Goal: Check status

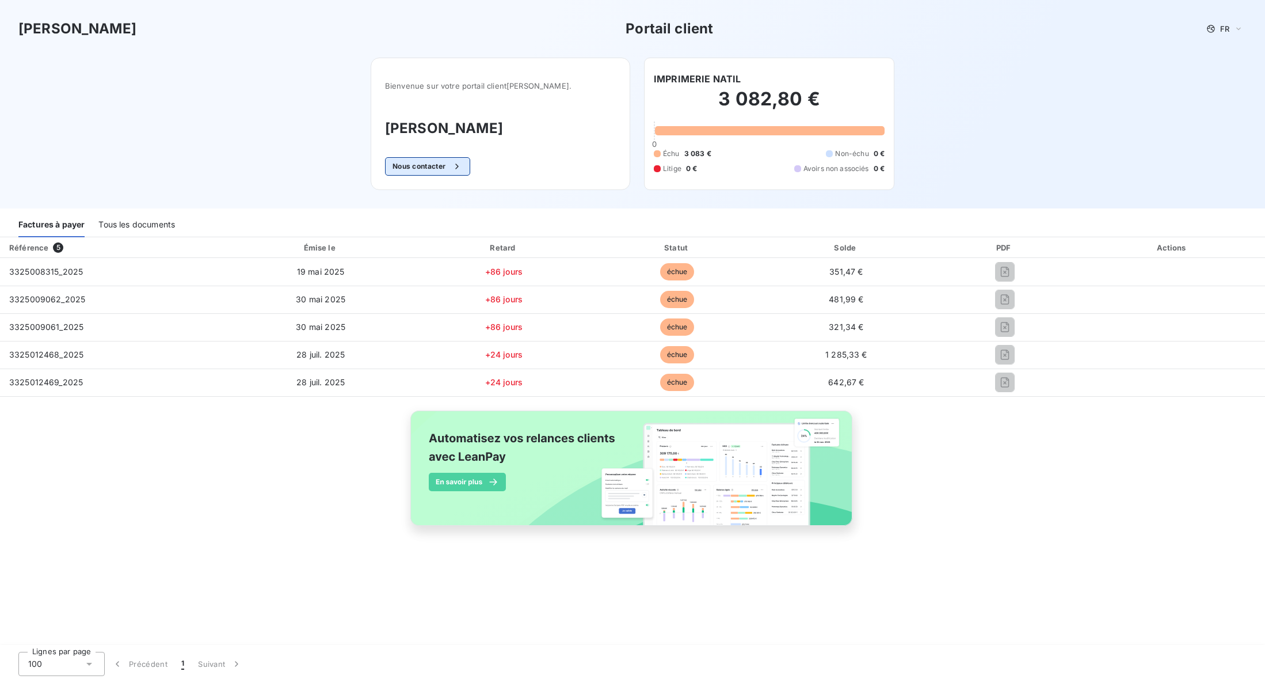
click at [463, 172] on icon "button" at bounding box center [457, 167] width 12 height 12
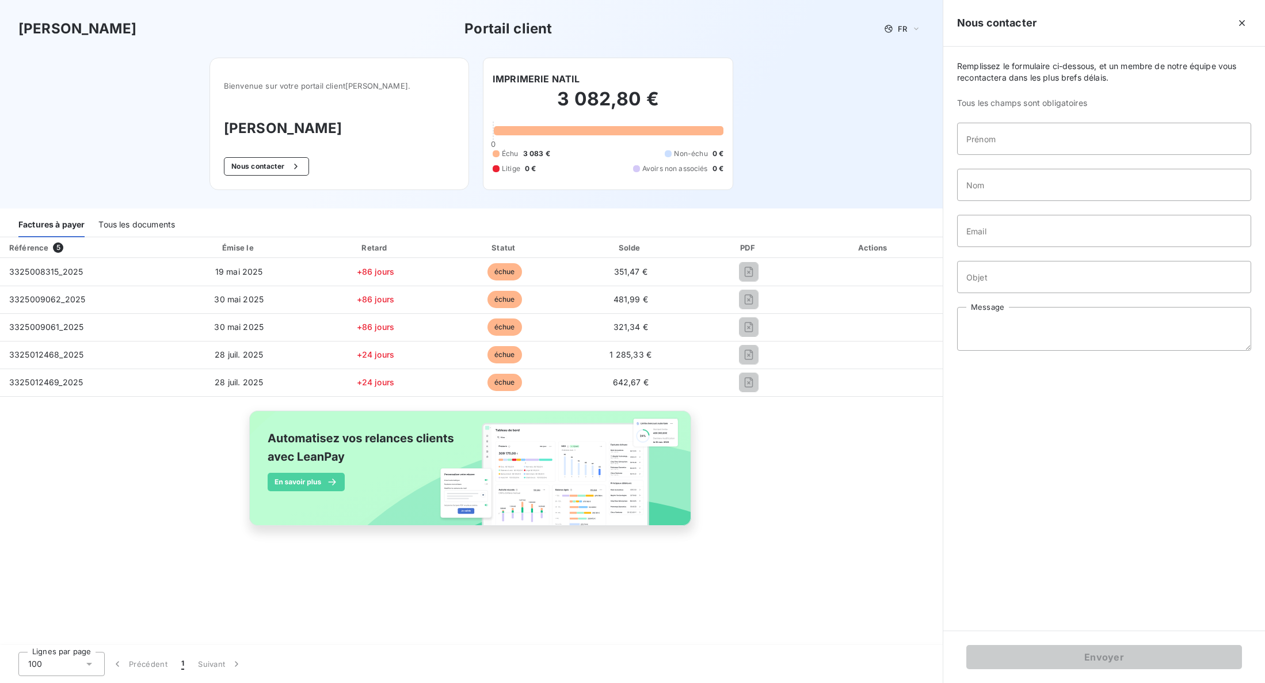
drag, startPoint x: 773, startPoint y: 505, endPoint x: 769, endPoint y: 454, distance: 52.0
click at [773, 505] on div "Référence 5 Émise le Retard Statut Solde PDF Actions 3325008315_2025 19 mai 202…" at bounding box center [471, 394] width 943 height 315
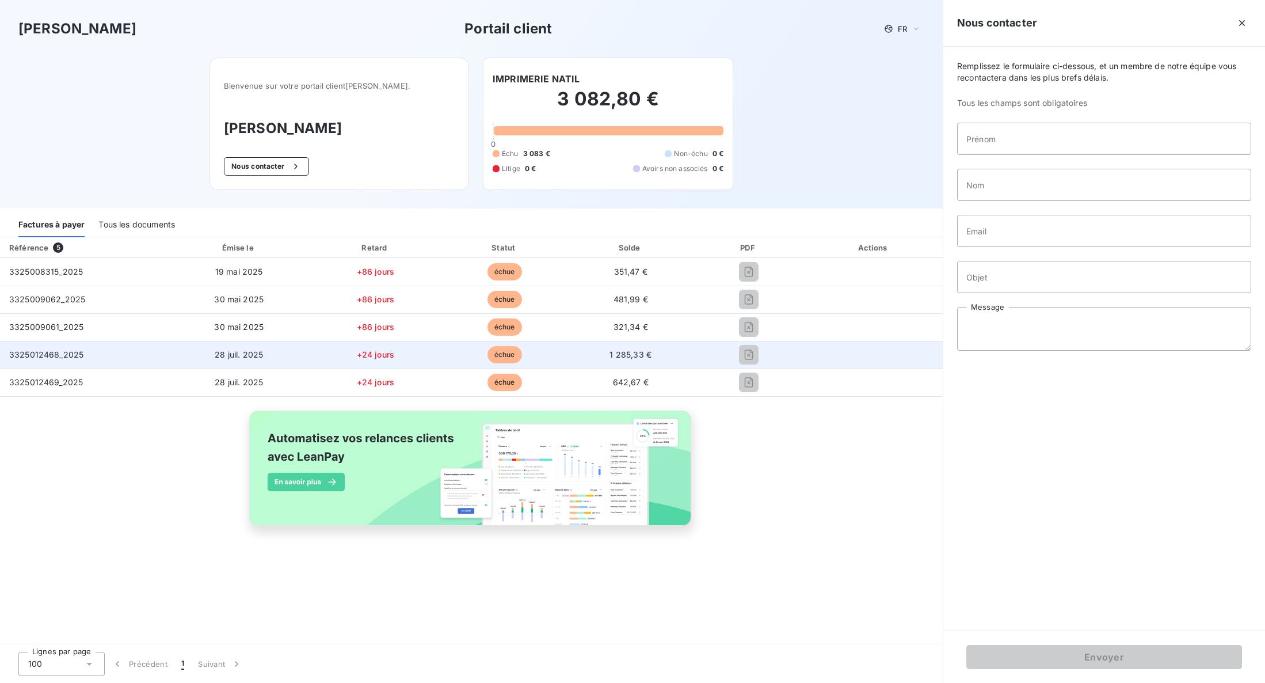
drag, startPoint x: 797, startPoint y: 413, endPoint x: 823, endPoint y: 347, distance: 70.7
click at [810, 378] on div "Référence 5 Émise le Retard Statut Solde PDF Actions 3325008315_2025 19 mai 202…" at bounding box center [471, 394] width 943 height 315
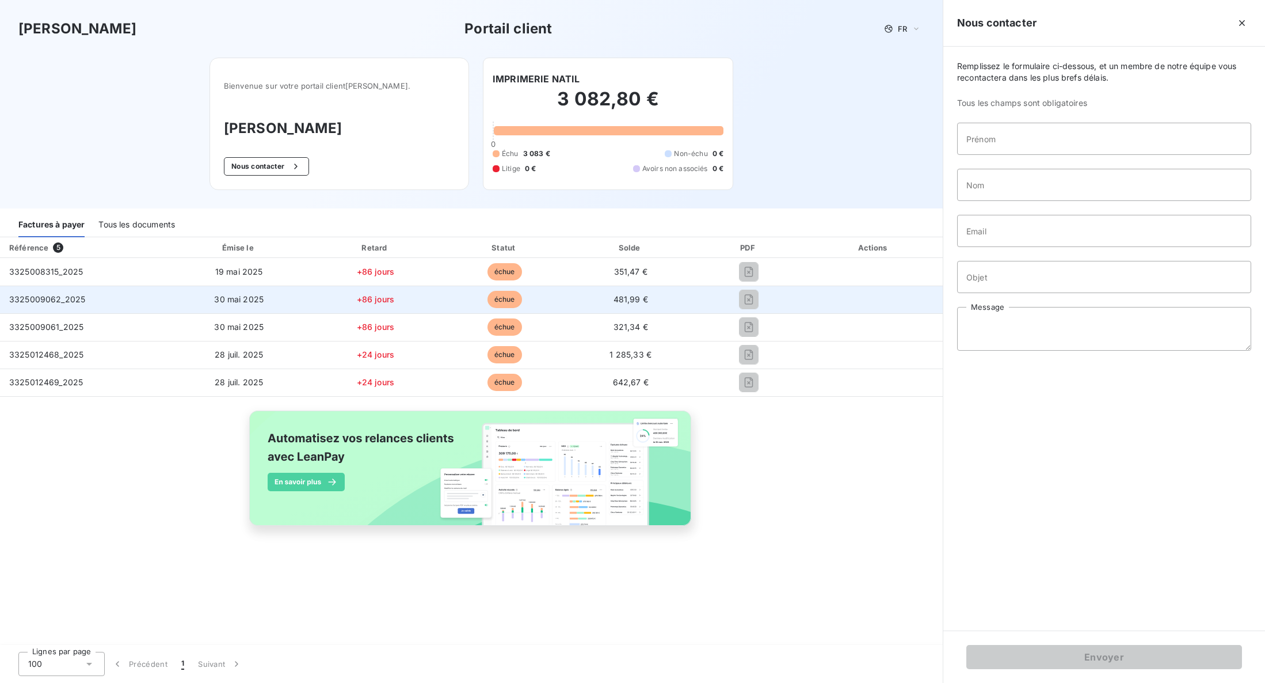
drag, startPoint x: 858, startPoint y: 278, endPoint x: 805, endPoint y: 287, distance: 53.7
click at [858, 278] on td at bounding box center [874, 272] width 138 height 28
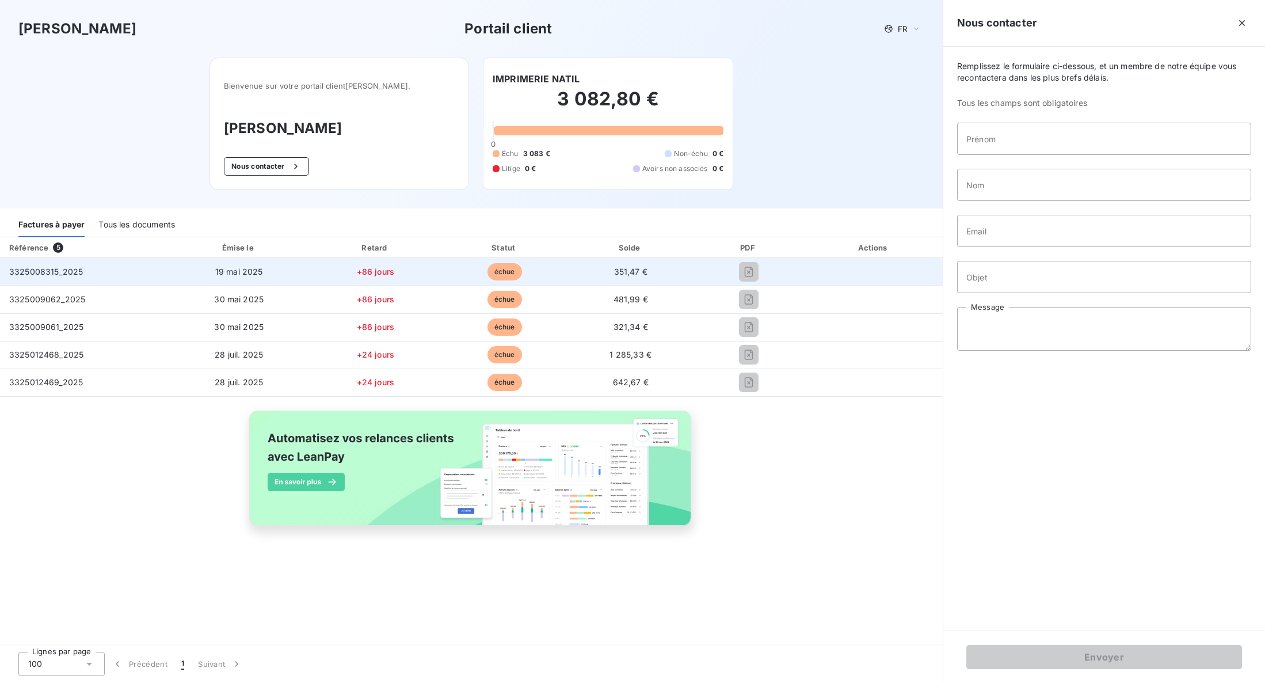
click at [504, 271] on span "échue" at bounding box center [504, 271] width 35 height 17
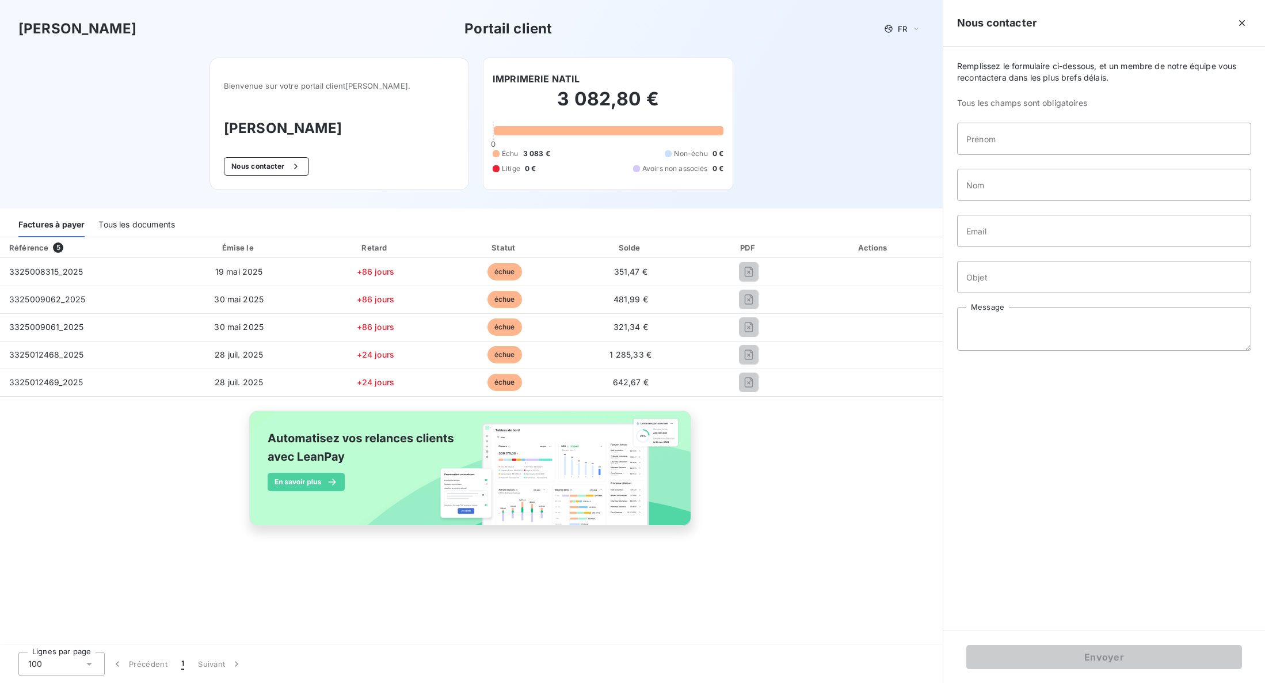
drag, startPoint x: 857, startPoint y: 493, endPoint x: 837, endPoint y: 509, distance: 26.2
click at [857, 493] on div "Référence 5 Émise le Retard Statut Solde PDF Actions 3325008315_2025 19 mai 202…" at bounding box center [471, 394] width 943 height 315
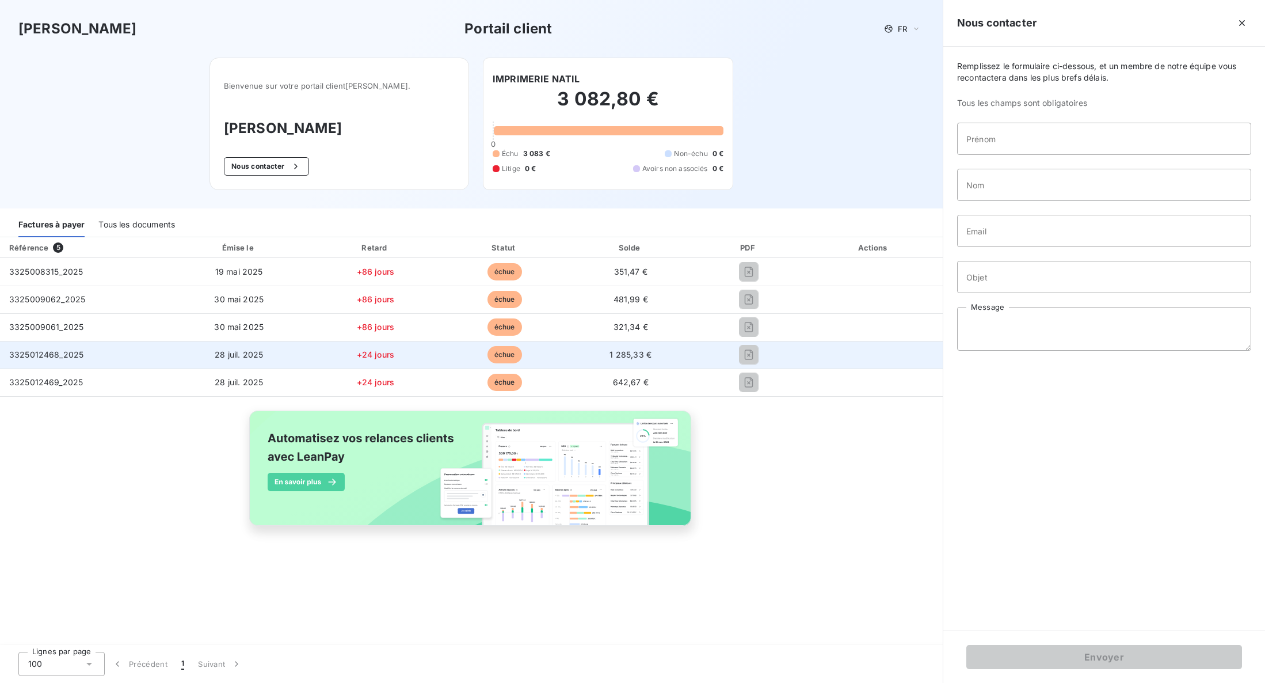
drag, startPoint x: 821, startPoint y: 521, endPoint x: 447, endPoint y: 344, distance: 414.5
click at [821, 521] on div "Référence 5 Émise le Retard Statut Solde PDF Actions 3325008315_2025 19 mai 202…" at bounding box center [471, 394] width 943 height 315
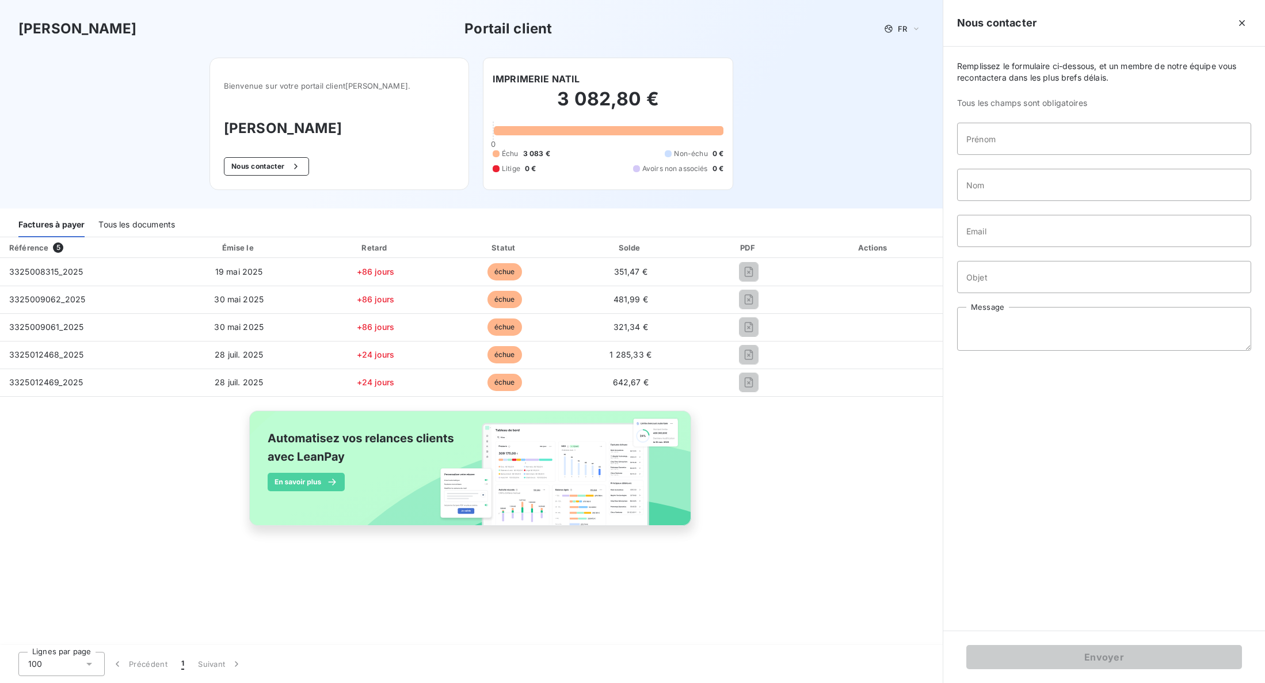
click at [926, 565] on div "Référence 5 Émise le Retard Statut Solde PDF Actions 3325008315_2025 19 mai 202…" at bounding box center [471, 441] width 943 height 409
click at [1003, 22] on icon "button" at bounding box center [1242, 23] width 6 height 6
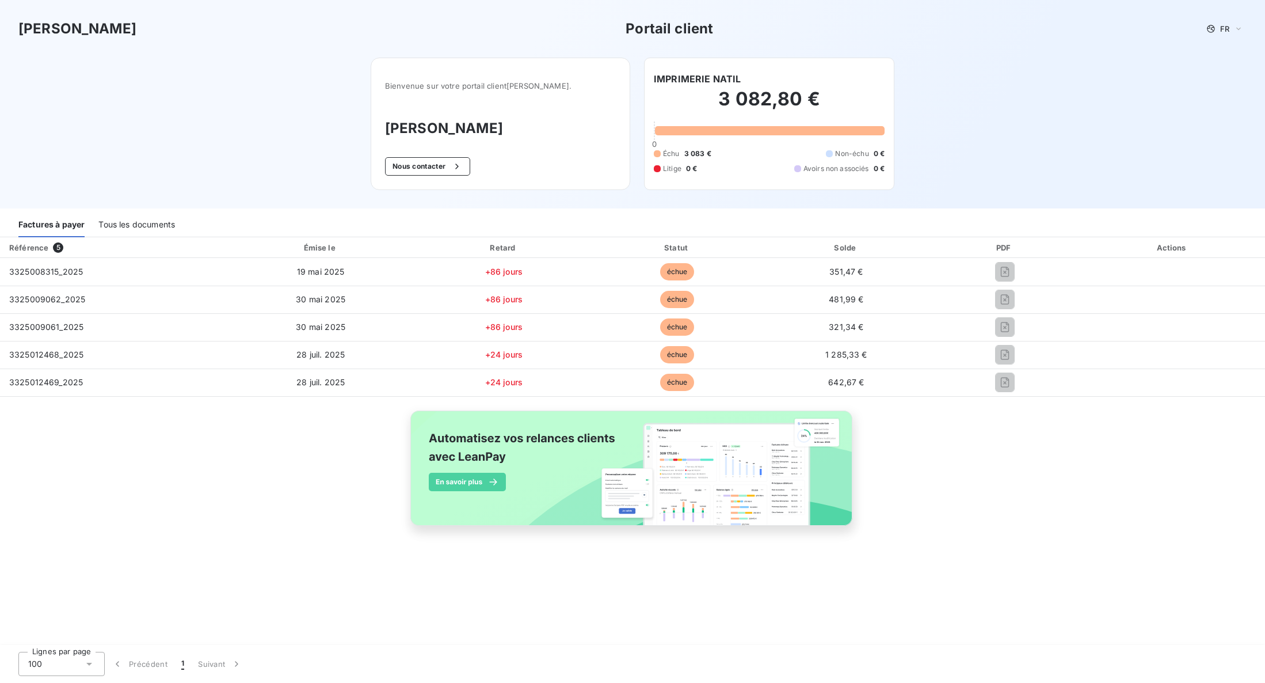
click at [1003, 476] on div "Référence 5 Émise le Retard Statut Solde PDF Actions 3325008315_2025 19 mai 202…" at bounding box center [632, 394] width 1265 height 315
click at [1003, 90] on div "Fedrigoni Portail client FR Bienvenue sur votre portail client [PERSON_NAME] . …" at bounding box center [632, 104] width 1265 height 208
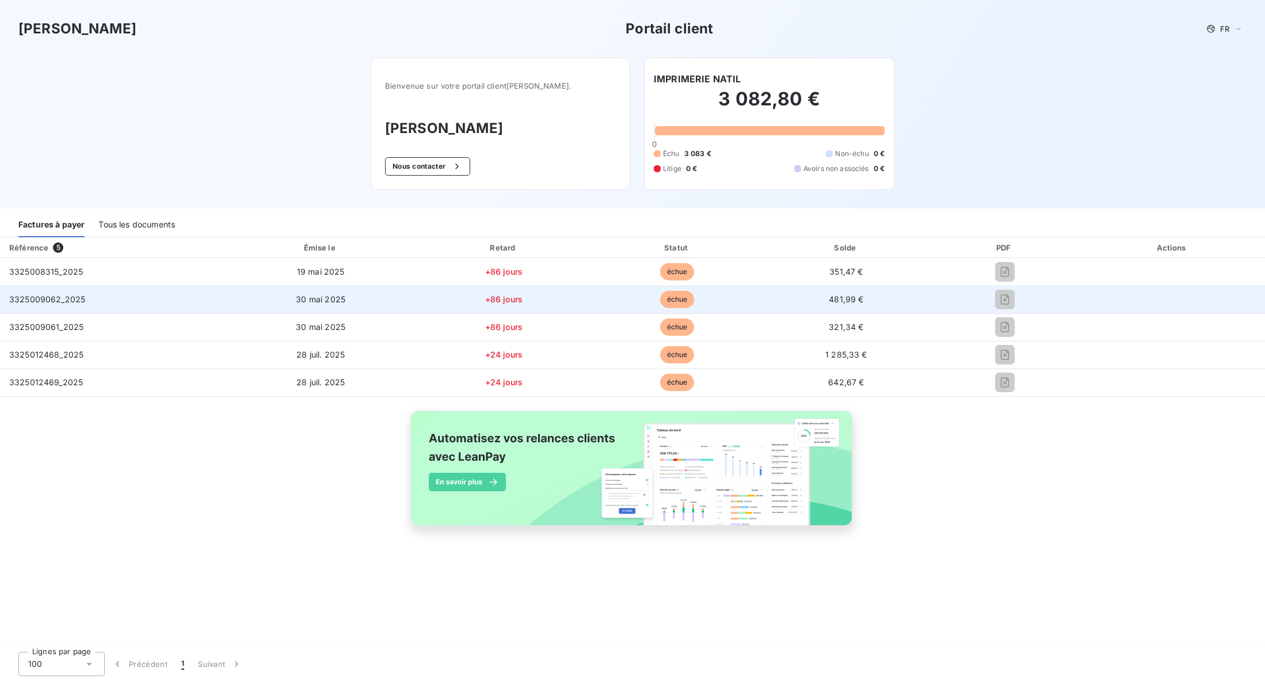
drag, startPoint x: 1039, startPoint y: 494, endPoint x: 999, endPoint y: 300, distance: 198.1
click at [1003, 494] on div "Référence 5 Émise le Retard Statut Solde PDF Actions 3325008315_2025 19 mai 202…" at bounding box center [632, 394] width 1265 height 315
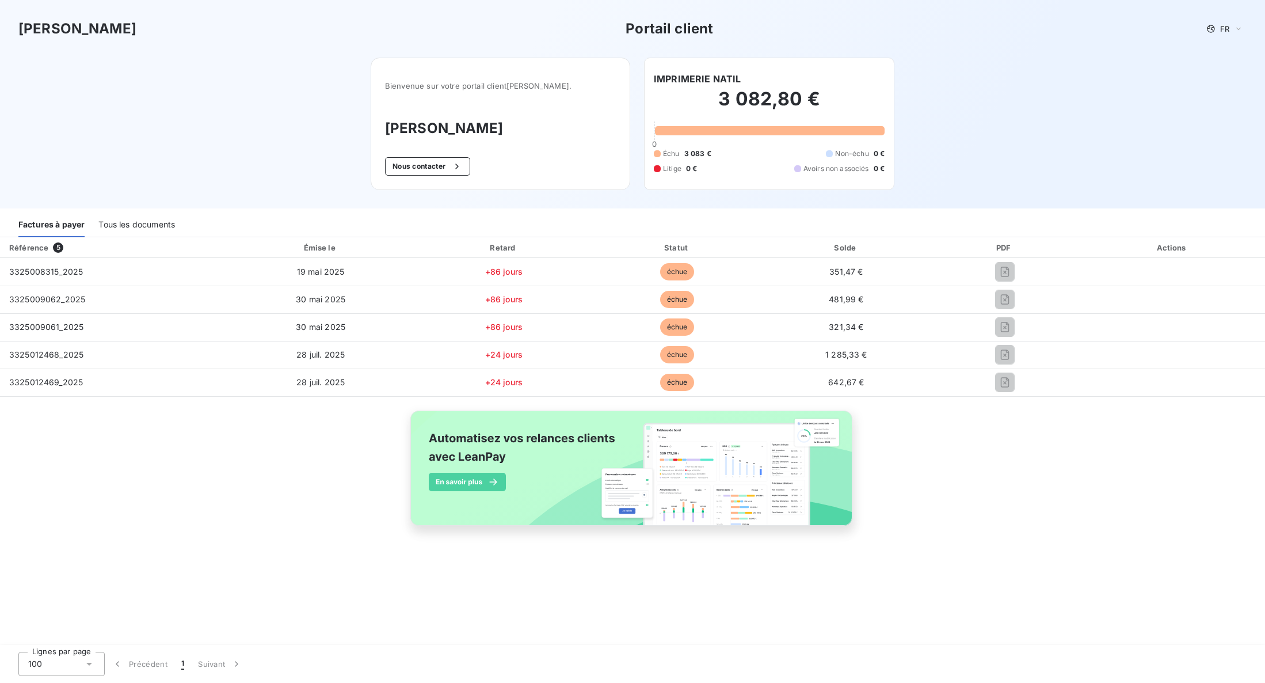
click at [1003, 94] on div "Fedrigoni Portail client FR Bienvenue sur votre portail client [PERSON_NAME] . …" at bounding box center [632, 104] width 1265 height 208
